Goal: Navigation & Orientation: Find specific page/section

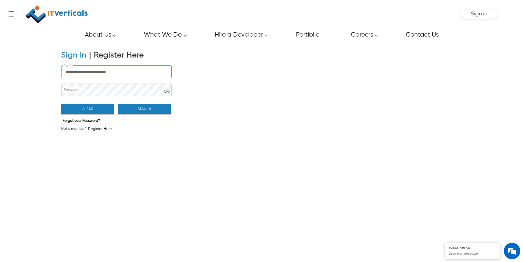
click at [134, 71] on input "**********" at bounding box center [117, 72] width 110 height 12
click at [144, 111] on button "Sign In" at bounding box center [144, 109] width 53 height 10
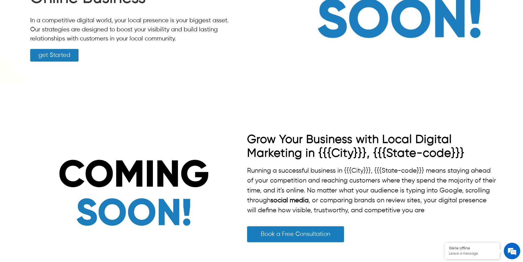
scroll to position [29, 0]
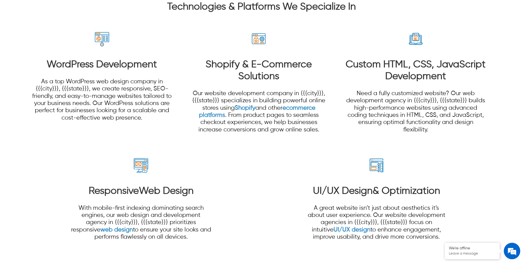
scroll to position [1793, 0]
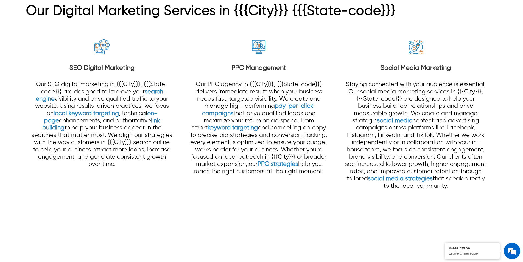
click at [243, 138] on p "Our PPC agency in {{{City}}}, {{{State-code}}} delivers immediate results when …" at bounding box center [258, 128] width 141 height 94
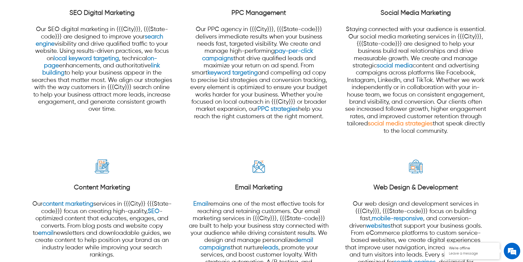
scroll to position [528, 0]
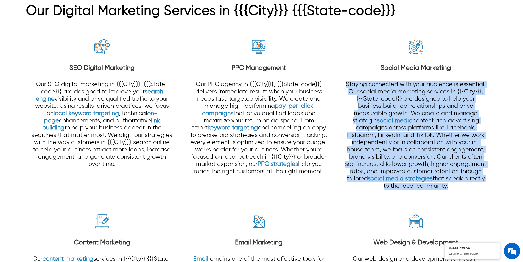
drag, startPoint x: 341, startPoint y: 83, endPoint x: 446, endPoint y: 186, distance: 146.4
click at [446, 186] on section "SEO Digital Marketing Our SEO digital marketing in {{{City}}}, {{{State-code}}}…" at bounding box center [261, 194] width 471 height 342
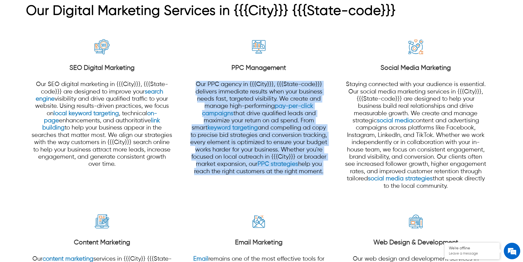
drag, startPoint x: 186, startPoint y: 84, endPoint x: 322, endPoint y: 171, distance: 161.0
click at [322, 171] on section "SEO Digital Marketing Our SEO digital marketing in {{{City}}}, {{{State-code}}}…" at bounding box center [261, 194] width 471 height 342
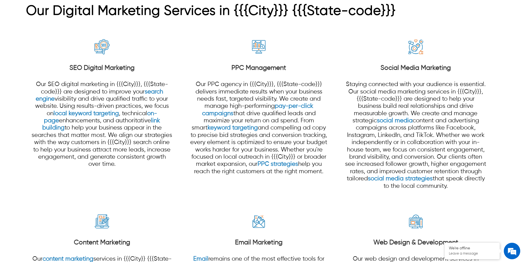
click at [512, 162] on div at bounding box center [261, 182] width 523 height 385
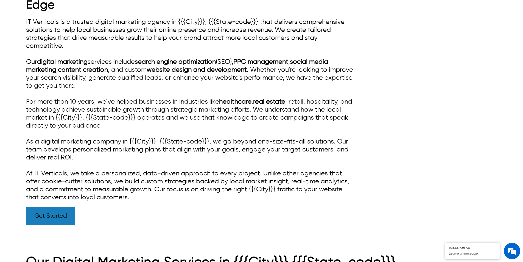
scroll to position [199, 0]
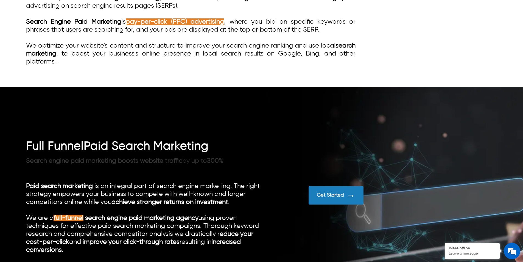
scroll to position [330, 0]
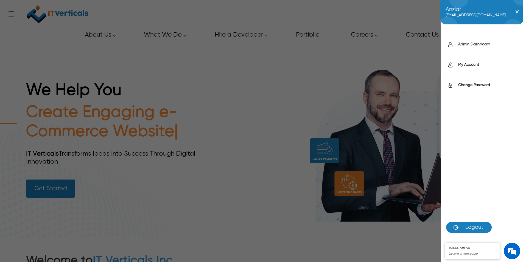
click at [482, 16] on div "Anzlar [EMAIL_ADDRESS][DOMAIN_NAME] ✕ Admin Dashboard My Account Change Passwor…" at bounding box center [482, 14] width 29 height 11
click at [474, 44] on label "Admin Dashboard" at bounding box center [487, 43] width 59 height 5
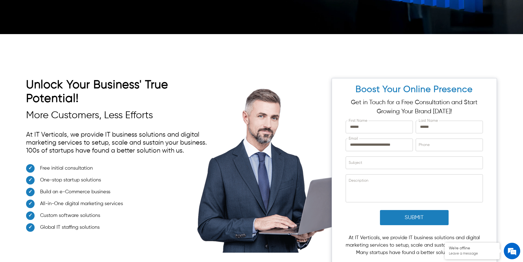
scroll to position [1895, 0]
